Goal: Information Seeking & Learning: Learn about a topic

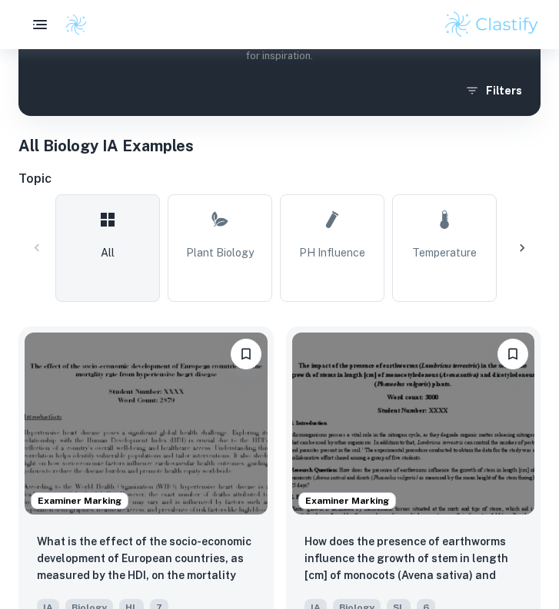
scroll to position [264, 0]
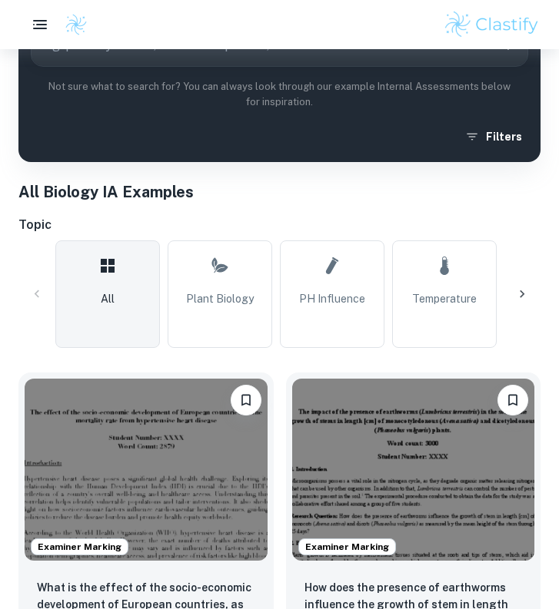
click at [516, 286] on div at bounding box center [521, 294] width 37 height 37
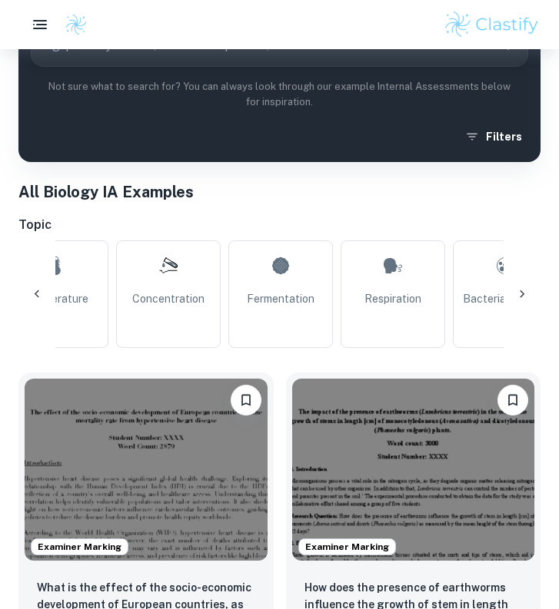
scroll to position [0, 412]
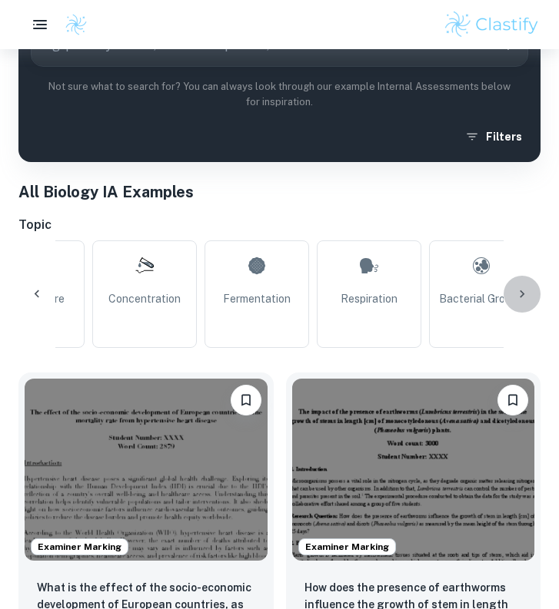
click at [519, 296] on icon at bounding box center [521, 294] width 15 height 15
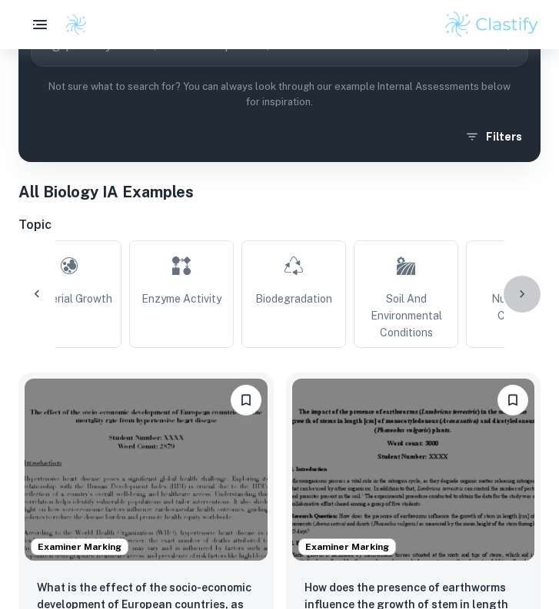
click at [519, 295] on icon at bounding box center [521, 294] width 15 height 15
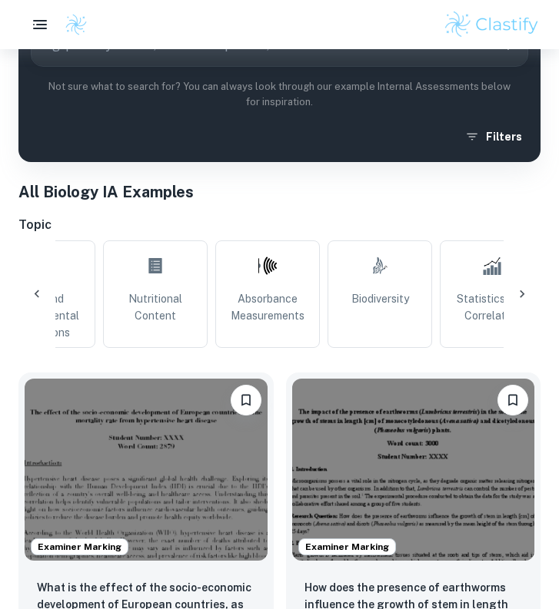
scroll to position [0, 1235]
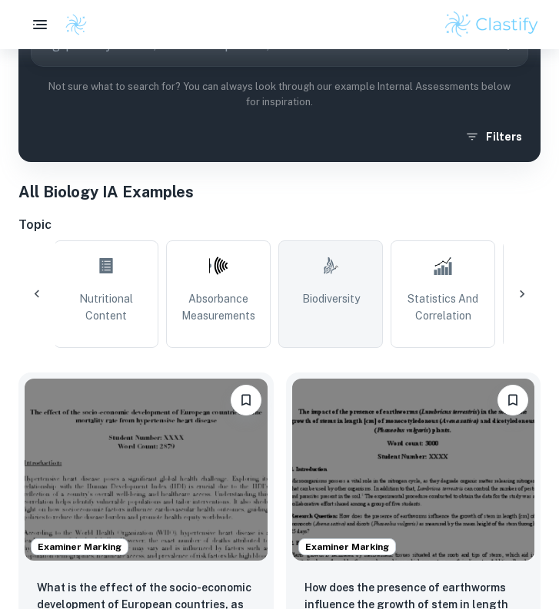
click at [343, 305] on span "Biodiversity" at bounding box center [331, 298] width 58 height 17
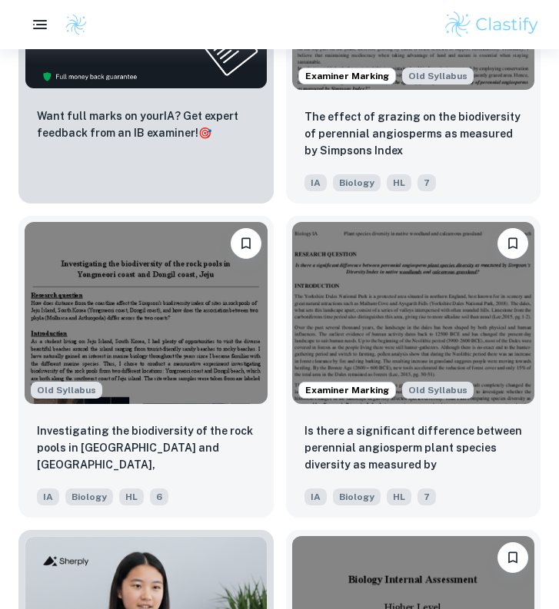
scroll to position [1038, 0]
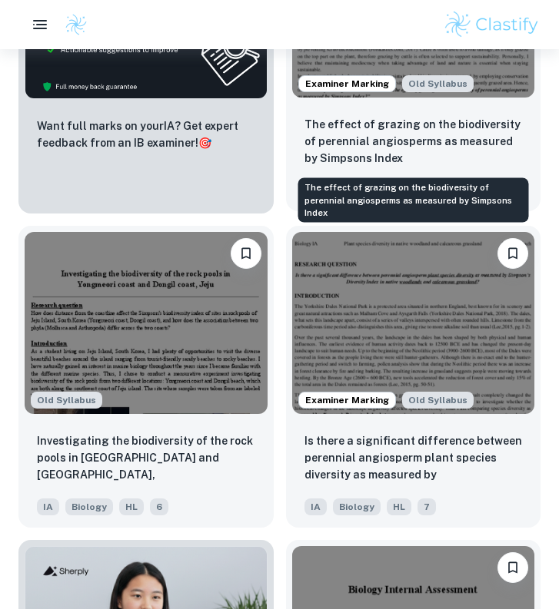
click at [435, 142] on p "The effect of grazing on the biodiversity of perennial angiosperms as measured …" at bounding box center [413, 141] width 218 height 51
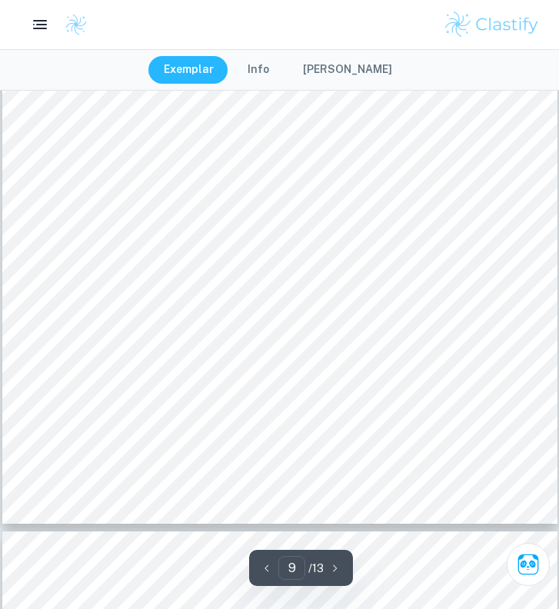
scroll to position [6507, 0]
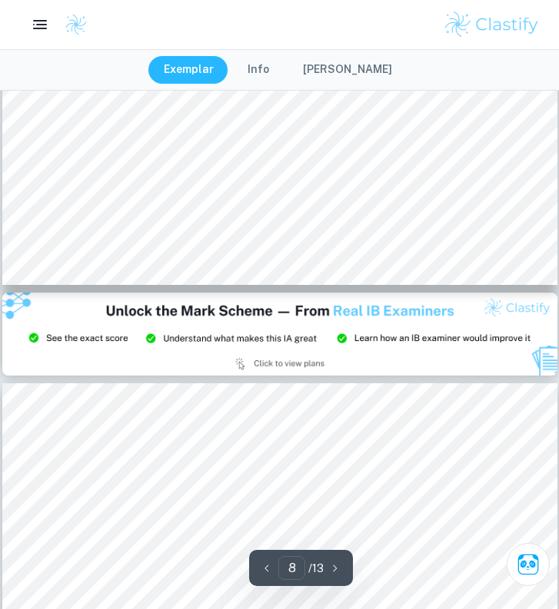
type input "9"
